Goal: Task Accomplishment & Management: Use online tool/utility

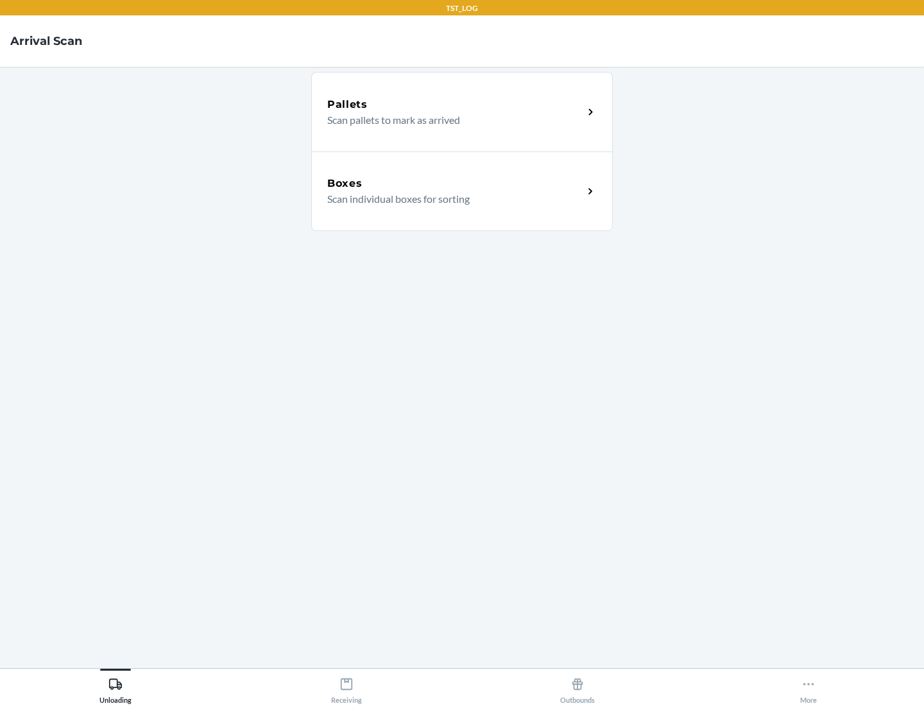
click at [455, 184] on div "Boxes" at bounding box center [455, 183] width 256 height 15
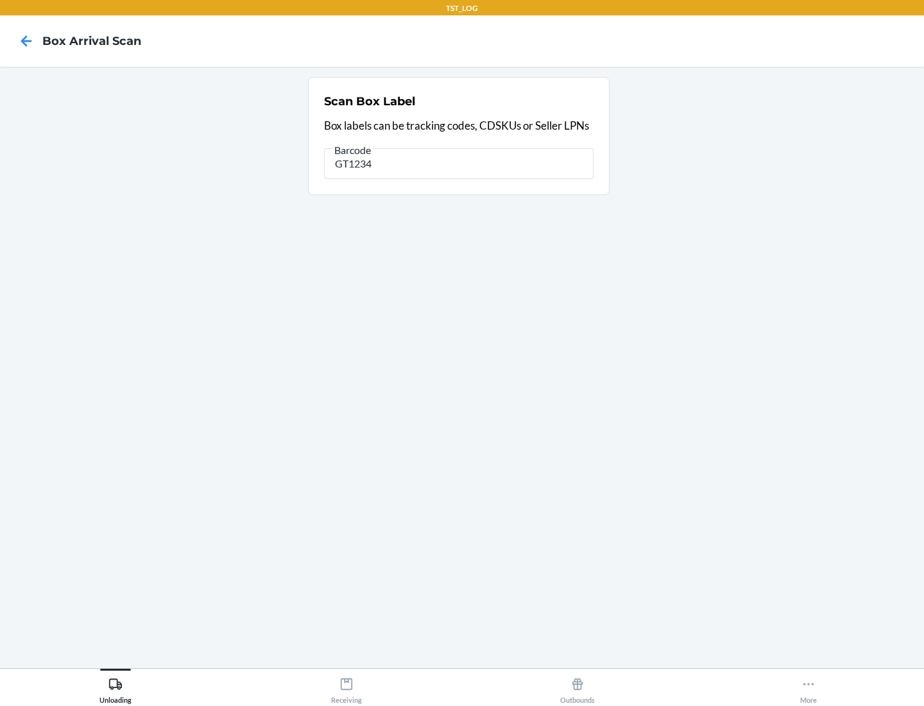
type input "GT1234"
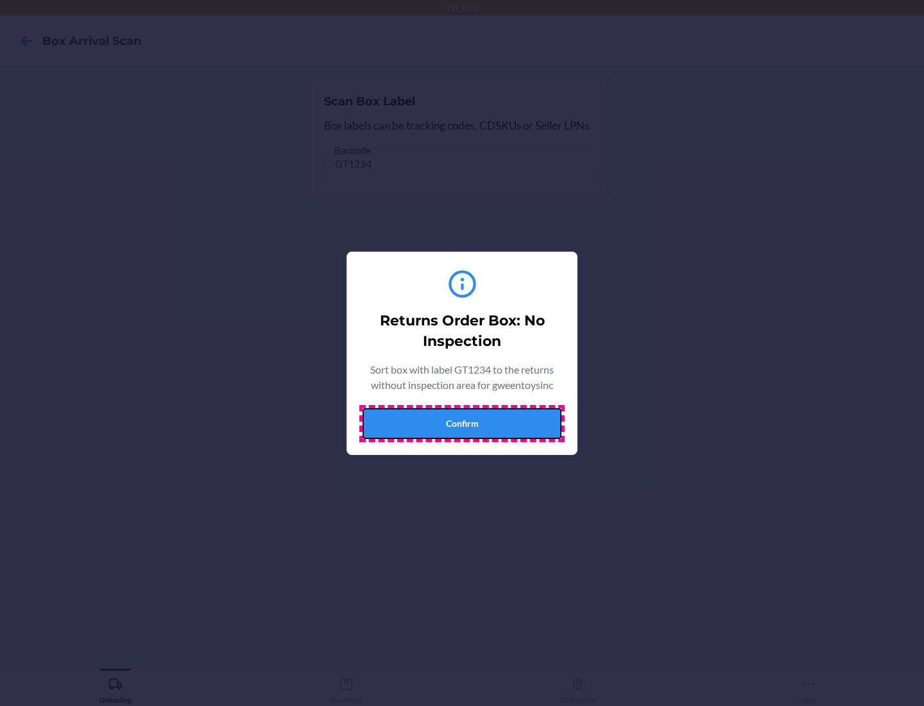
click at [462, 423] on button "Confirm" at bounding box center [462, 423] width 199 height 31
